Goal: Navigation & Orientation: Find specific page/section

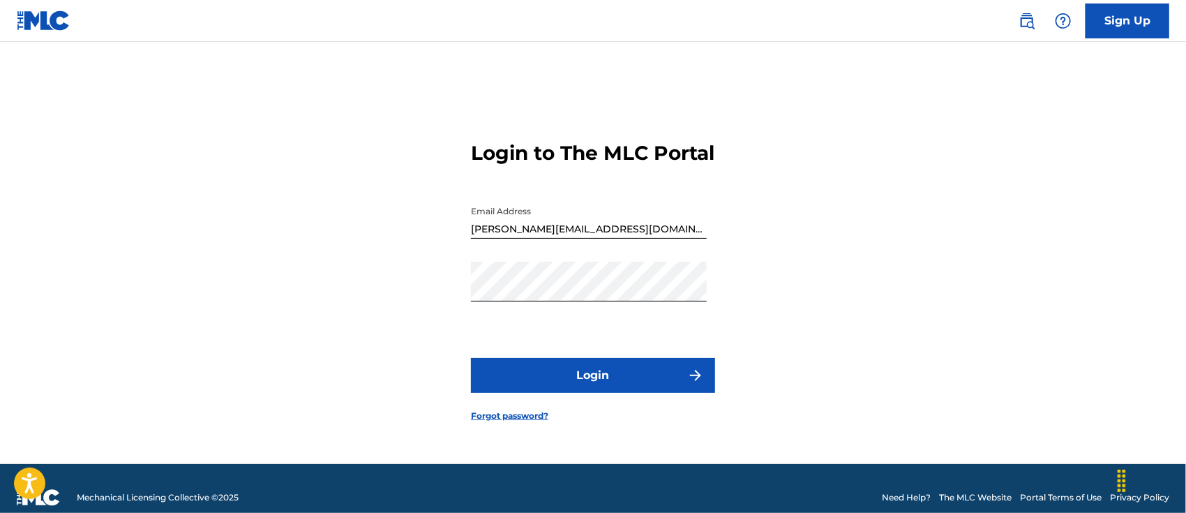
drag, startPoint x: 935, startPoint y: 315, endPoint x: 905, endPoint y: 317, distance: 30.0
click at [935, 315] on div "Login to The MLC Portal Email Address [PERSON_NAME][EMAIL_ADDRESS][DOMAIN_NAME]…" at bounding box center [593, 270] width 977 height 387
click at [643, 393] on button "Login" at bounding box center [593, 375] width 244 height 35
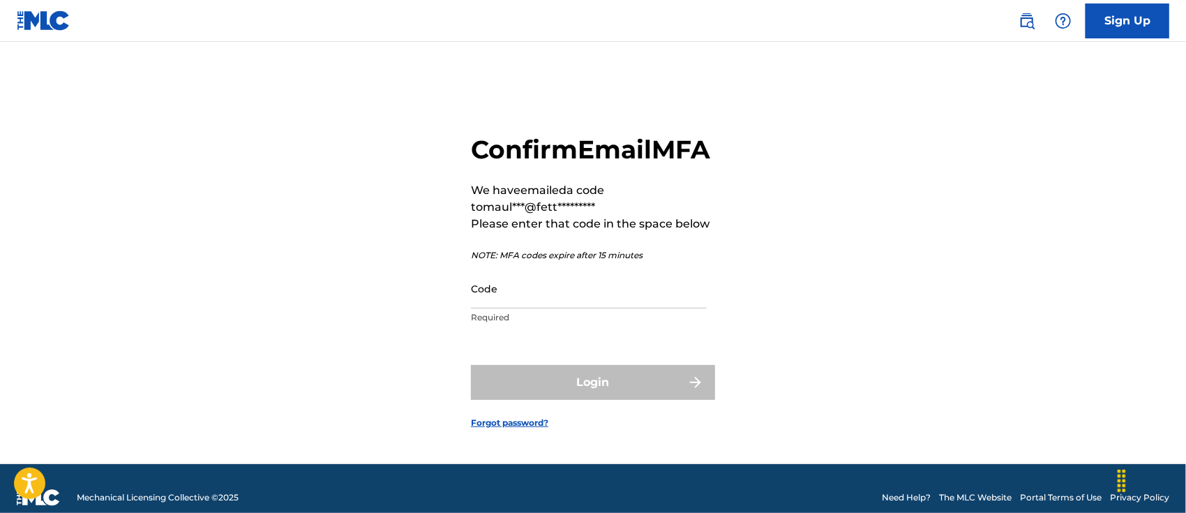
click at [601, 308] on input "Code" at bounding box center [589, 289] width 236 height 40
paste input "577821"
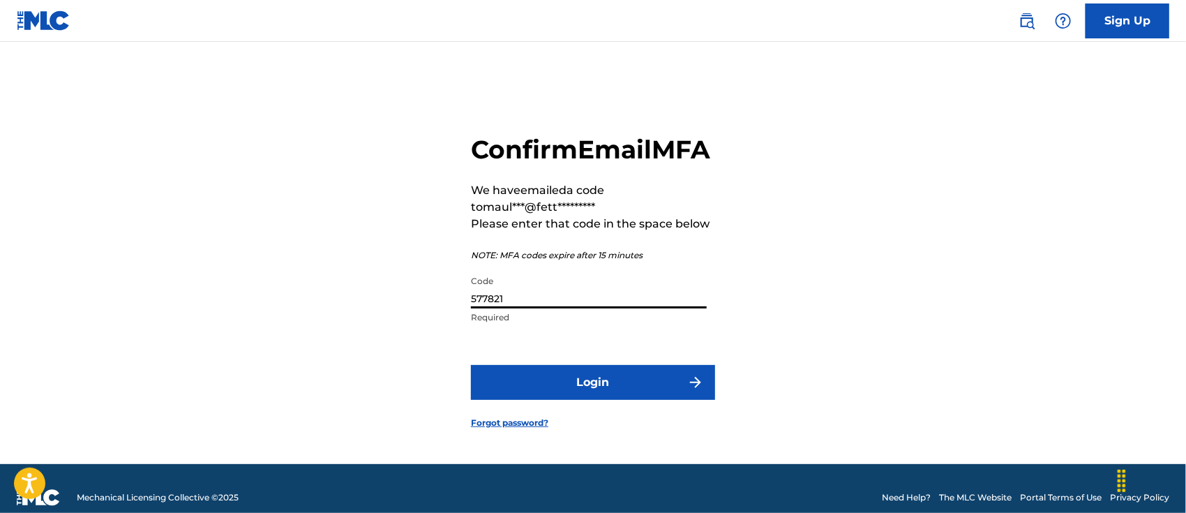
type input "577821"
click at [578, 389] on button "Login" at bounding box center [593, 382] width 244 height 35
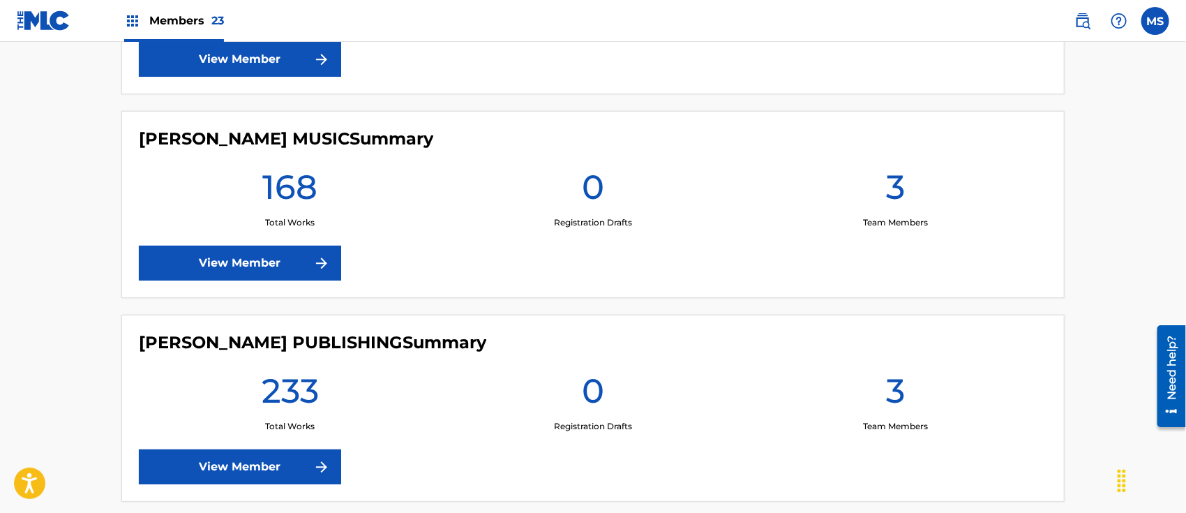
scroll to position [4494, 0]
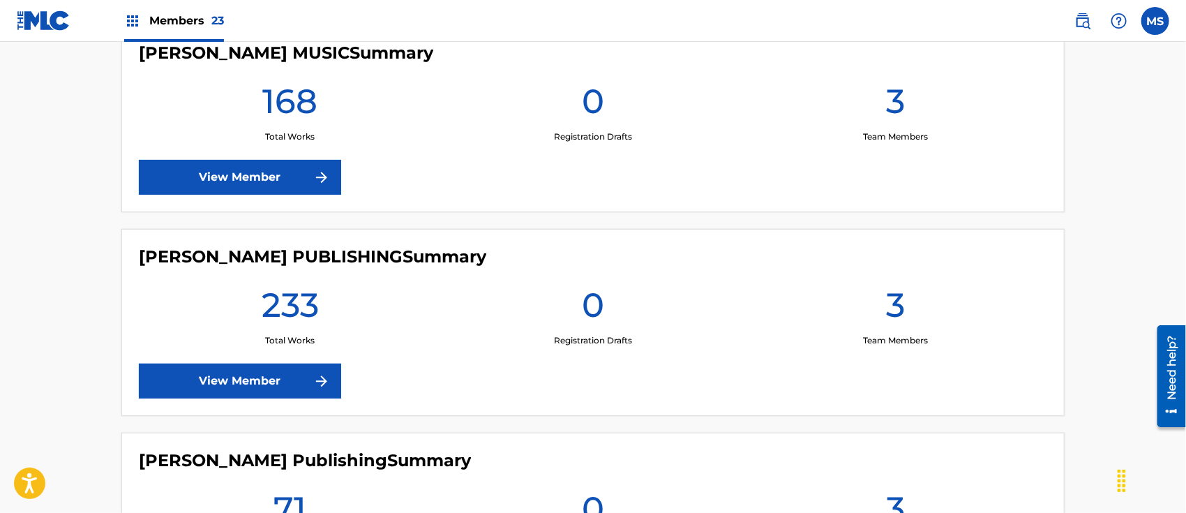
click at [248, 374] on link "View Member" at bounding box center [240, 381] width 202 height 35
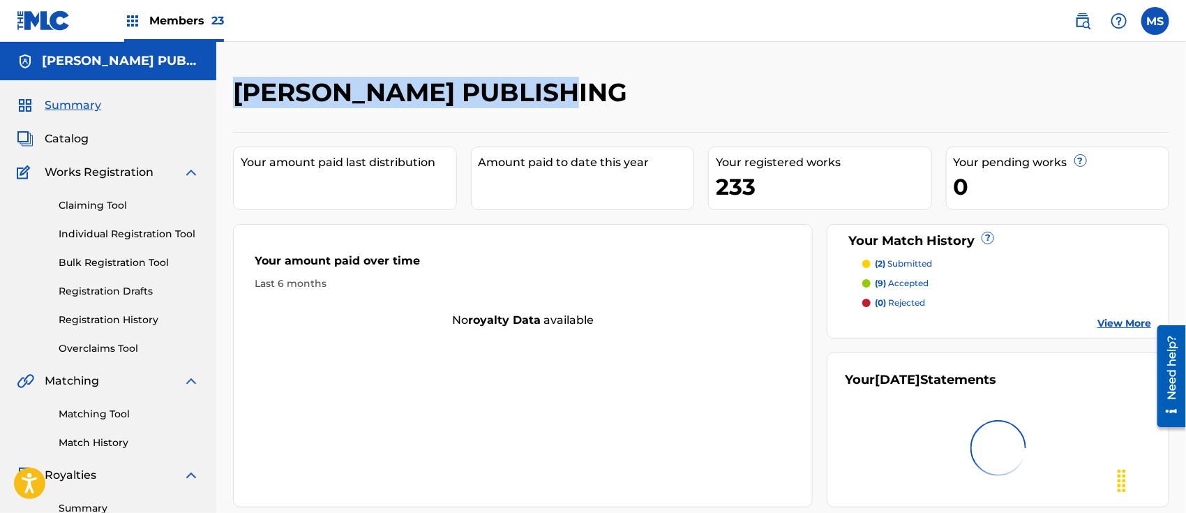
drag, startPoint x: 240, startPoint y: 94, endPoint x: 540, endPoint y: 118, distance: 301.0
click at [540, 118] on div "[PERSON_NAME] PUBLISHING Your amount paid last distribution Amount paid to date…" at bounding box center [701, 292] width 936 height 431
copy h2 "[PERSON_NAME] PUBLISHING"
